Goal: Connect with others: Connect with others

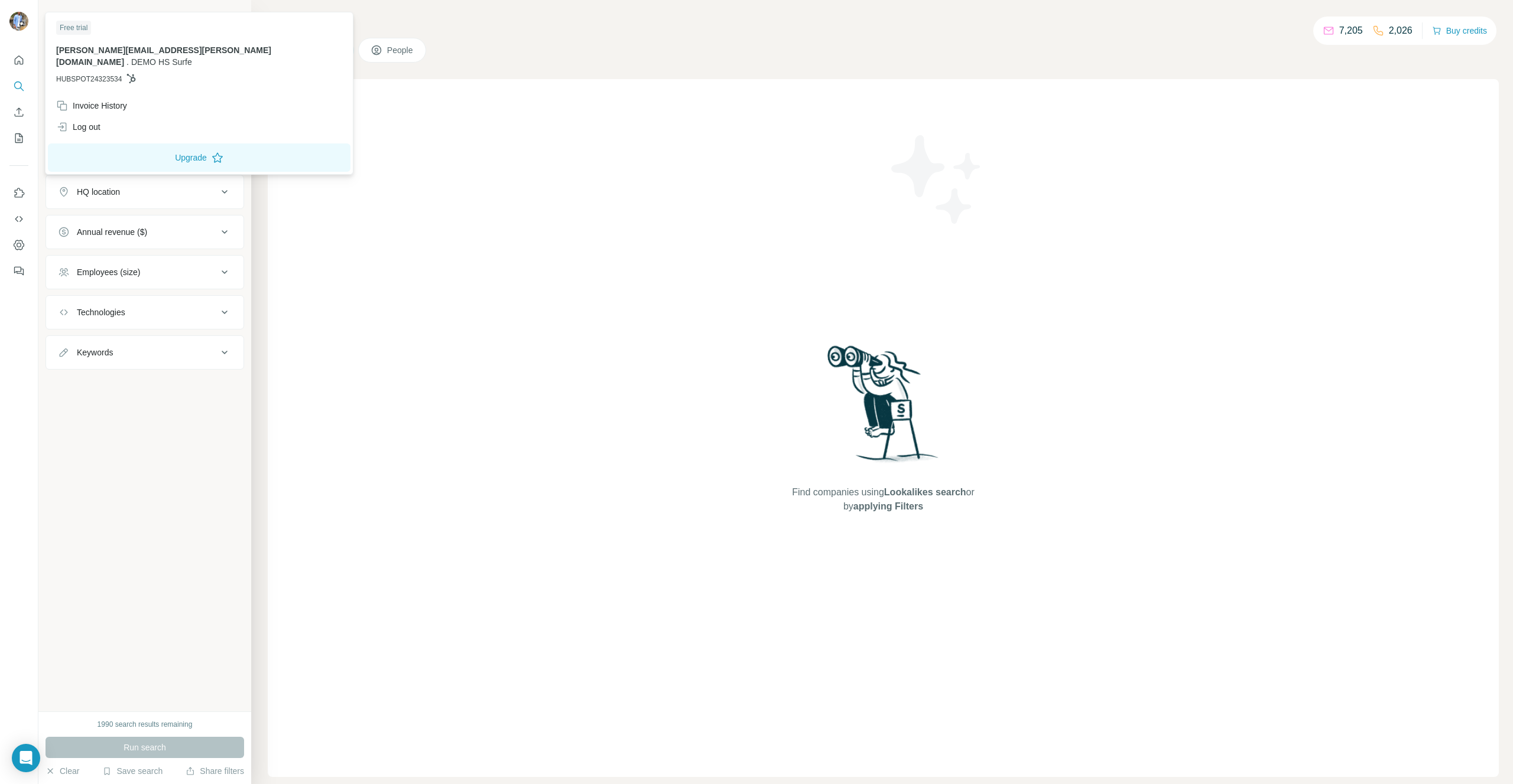
click at [15, 24] on img at bounding box center [19, 22] width 19 height 19
click at [117, 123] on div "Log out" at bounding box center [199, 127] width 300 height 22
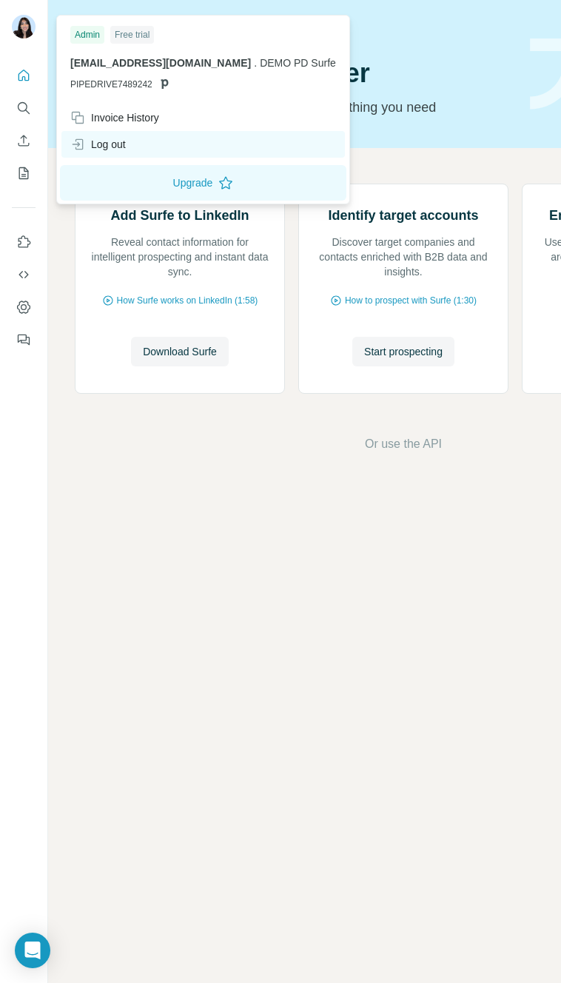
click at [109, 133] on div "Log out" at bounding box center [203, 144] width 284 height 27
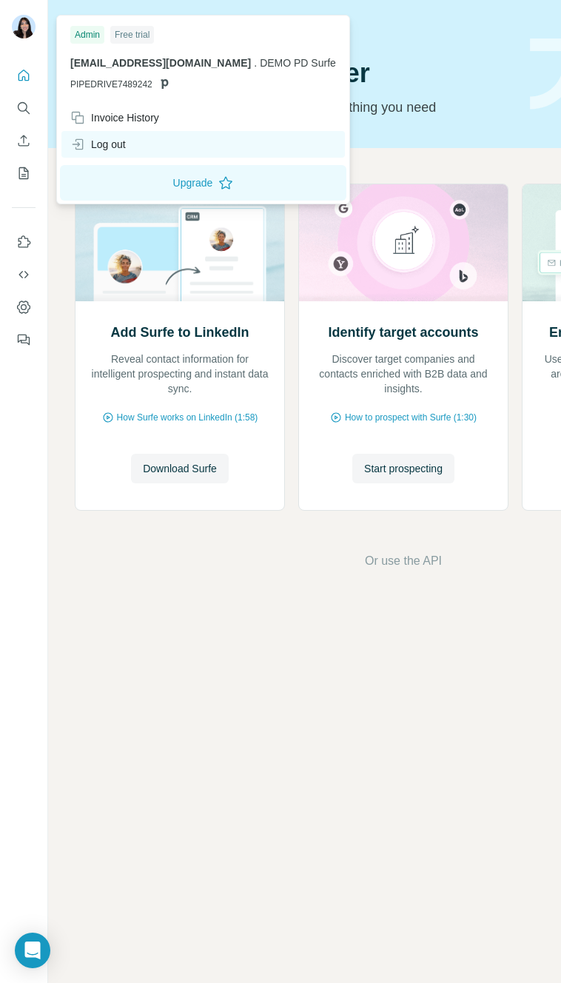
click at [99, 144] on div "Log out" at bounding box center [98, 144] width 56 height 15
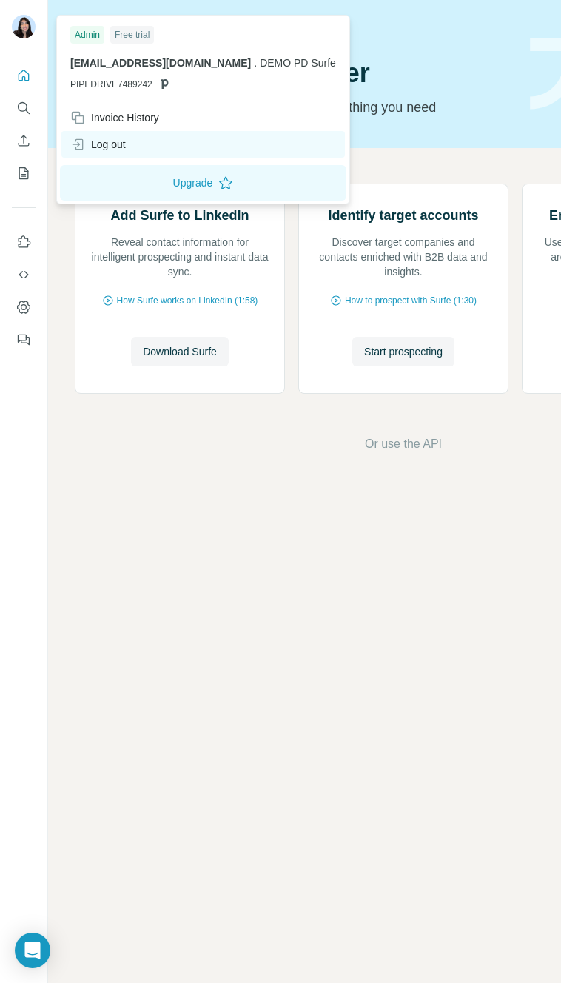
click at [98, 147] on div "Log out" at bounding box center [98, 144] width 56 height 15
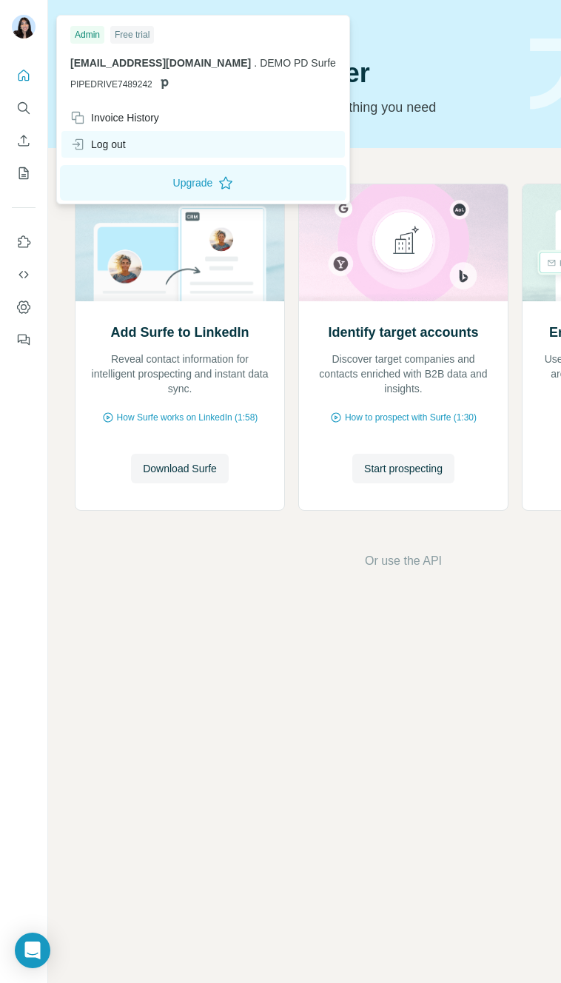
click at [137, 141] on div "Log out" at bounding box center [203, 144] width 284 height 27
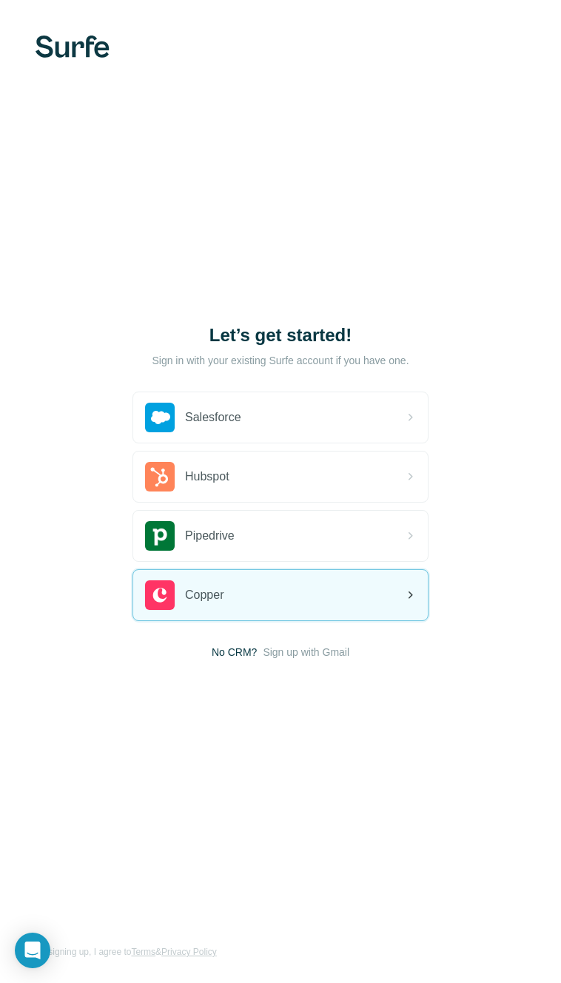
click at [245, 597] on div "Copper" at bounding box center [280, 595] width 295 height 50
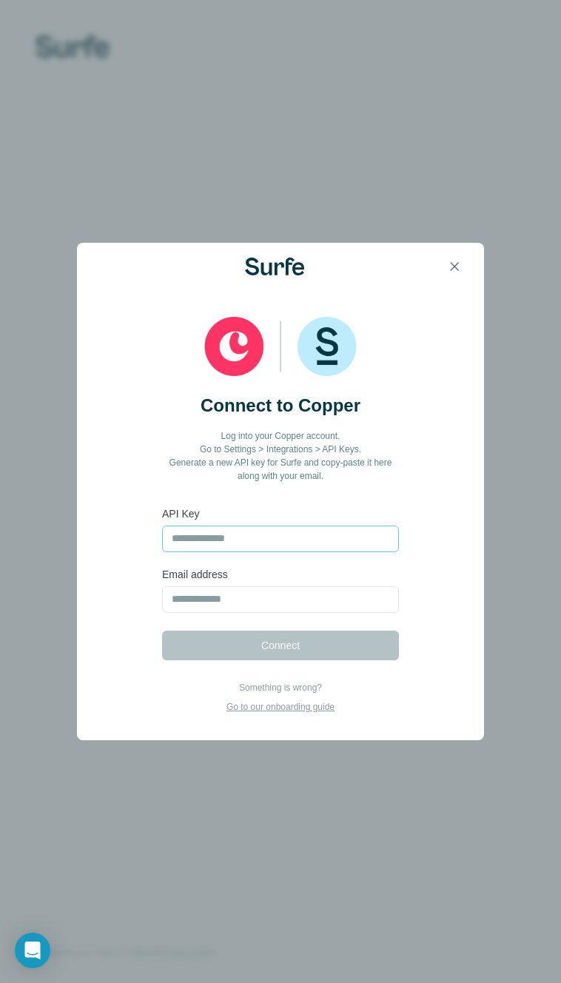
click at [265, 542] on input "text" at bounding box center [280, 539] width 237 height 27
type input "**********"
click at [259, 593] on input "email" at bounding box center [280, 600] width 237 height 27
type input "**********"
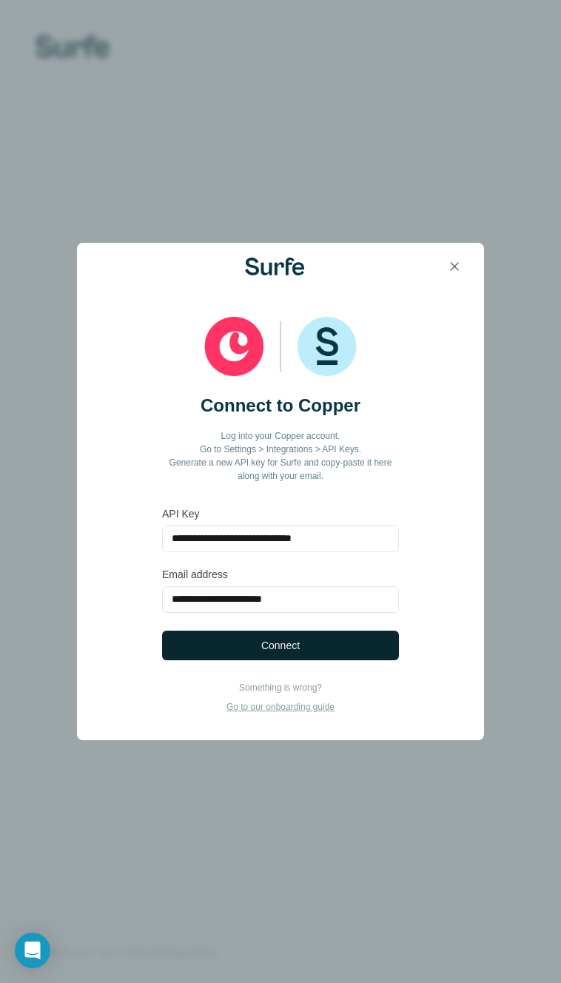
click at [288, 646] on span "Connect" at bounding box center [280, 645] width 39 height 15
